Goal: Task Accomplishment & Management: Use online tool/utility

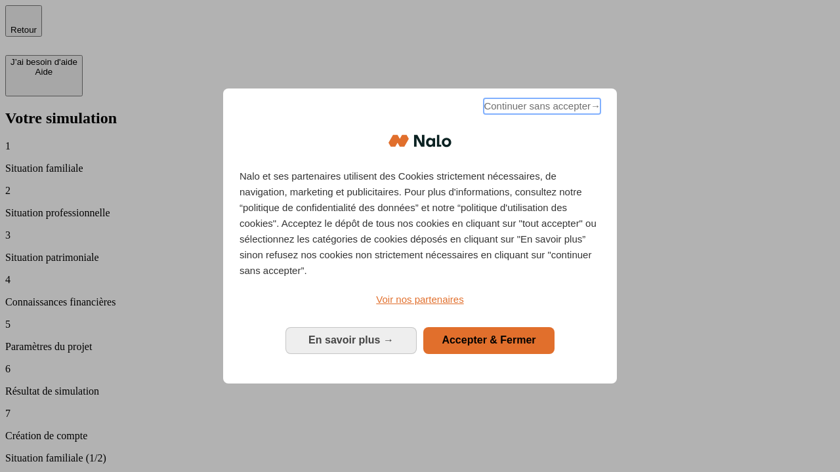
click at [541, 108] on span "Continuer sans accepter →" at bounding box center [542, 106] width 117 height 16
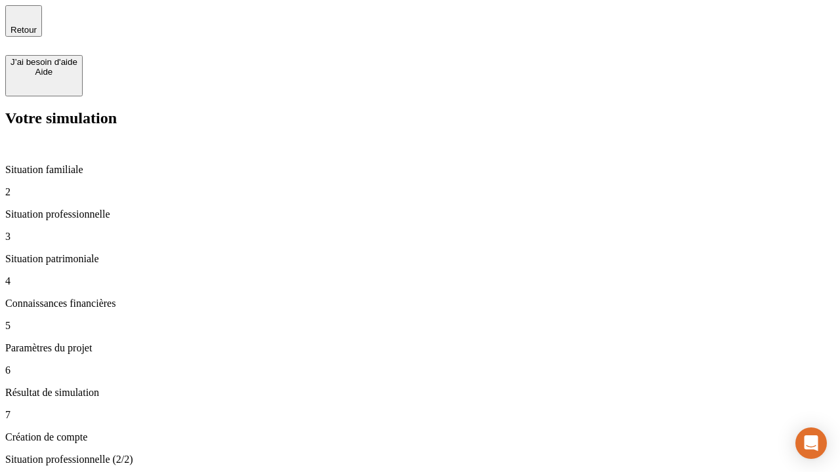
type input "70 000"
type input "1 000"
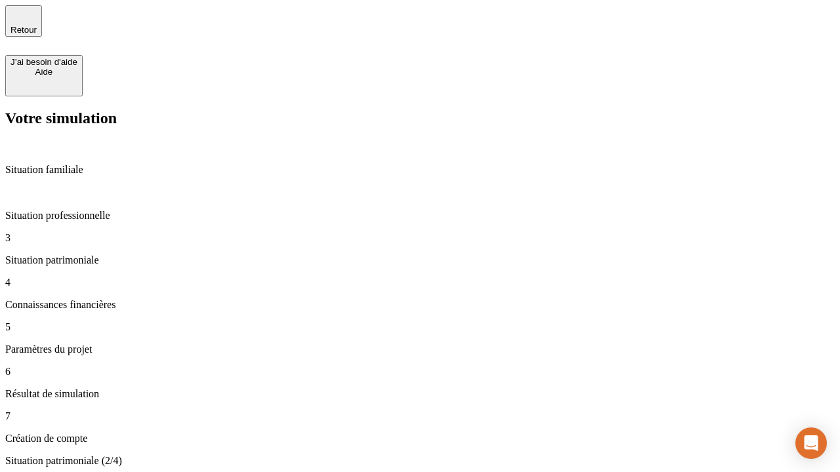
type input "800"
type input "6"
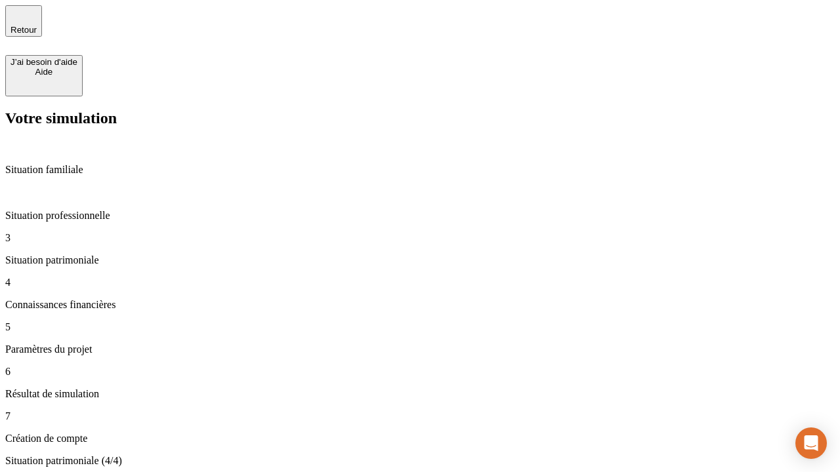
type input "400"
type input "3"
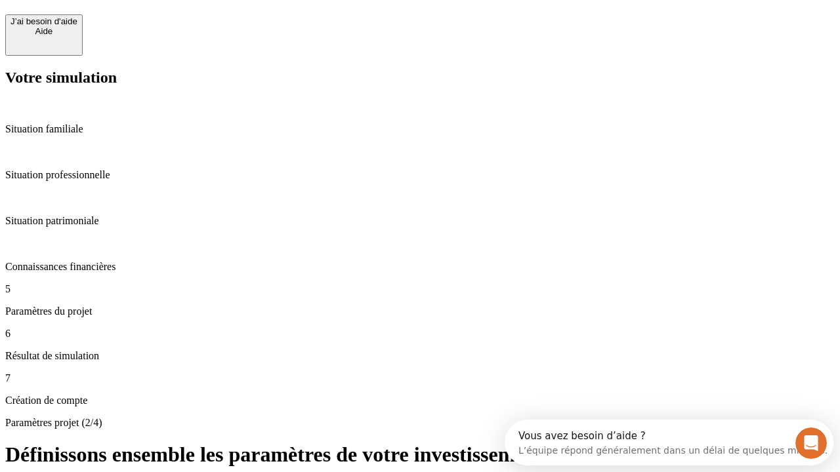
scroll to position [12, 0]
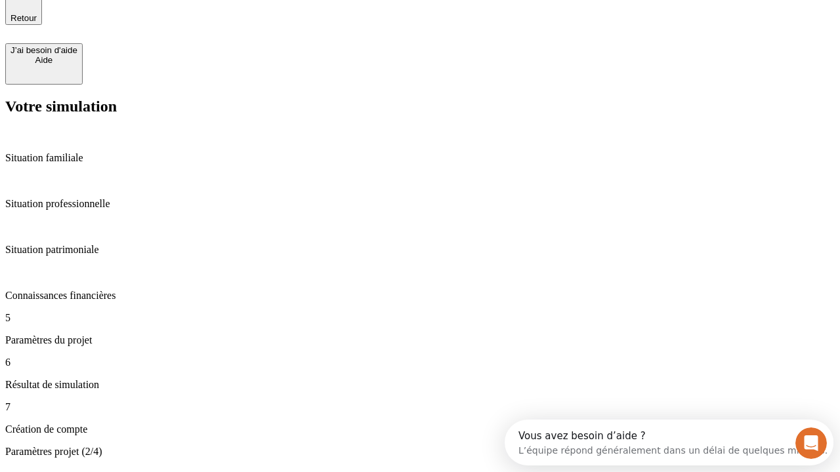
type input "35"
type input "500"
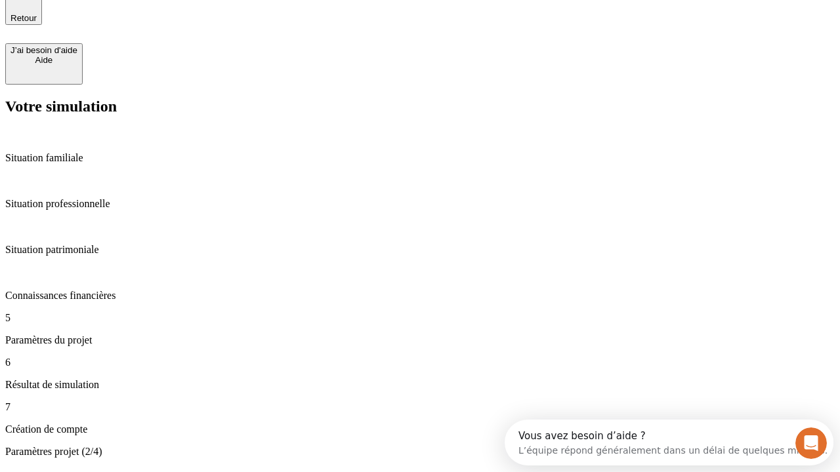
type input "640"
